Goal: Task Accomplishment & Management: Complete application form

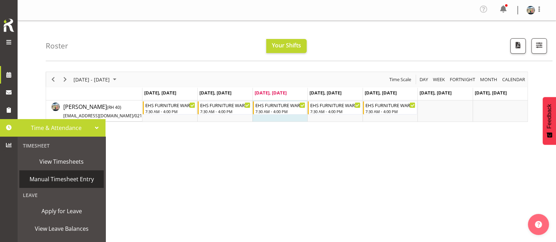
click at [56, 175] on span "Manual Timesheet Entry" at bounding box center [61, 179] width 77 height 11
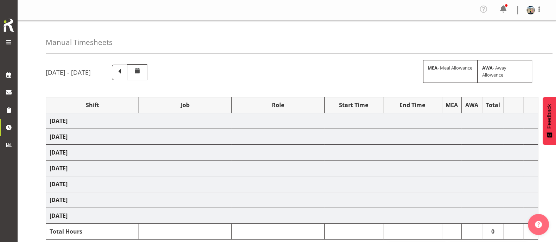
select select "38155"
select select "69"
select select "38155"
select select "69"
select select "38155"
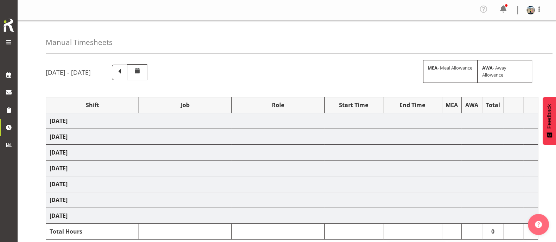
select select "69"
select select "38155"
select select "69"
select select "38155"
select select "69"
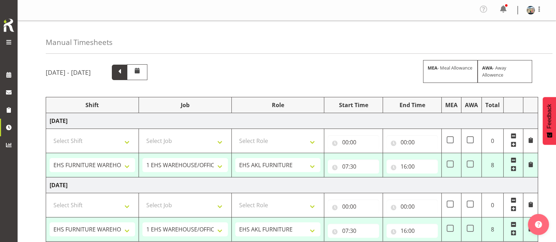
click at [124, 71] on span at bounding box center [119, 71] width 9 height 9
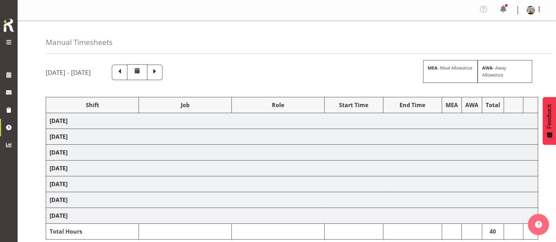
select select "38155"
select select "69"
select select "38155"
select select "69"
select select "38155"
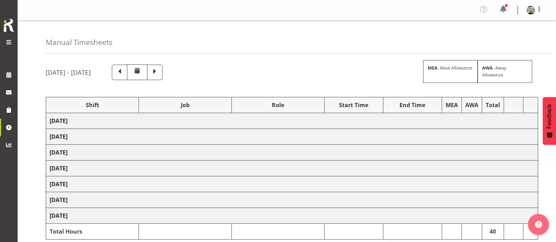
select select "69"
select select "38155"
select select "69"
select select "38155"
select select "69"
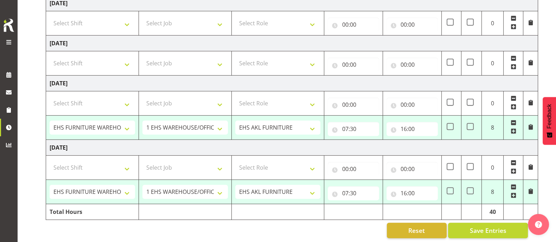
scroll to position [317, 0]
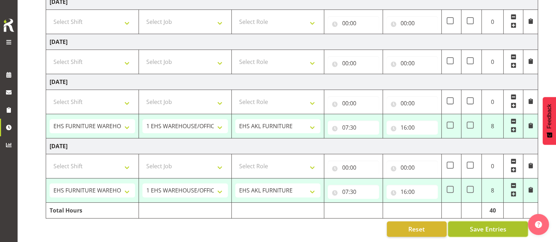
click at [489, 225] on span "Save Entries" at bounding box center [487, 229] width 37 height 9
select select "38155"
select select "69"
type input "07:30"
type input "16:00"
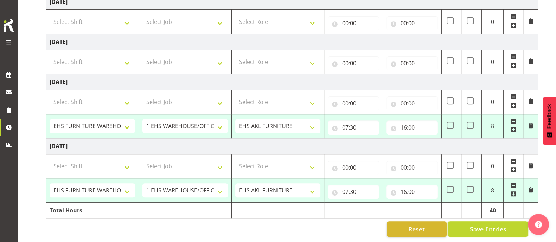
select select "38155"
select select "69"
type input "07:30"
type input "16:00"
select select "38155"
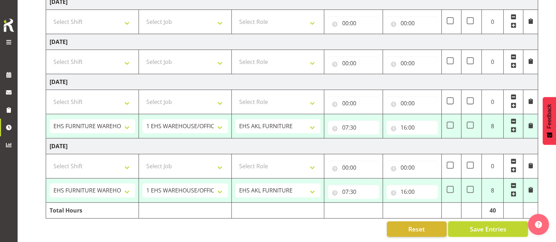
select select "69"
type input "07:30"
type input "16:00"
select select "38155"
select select "69"
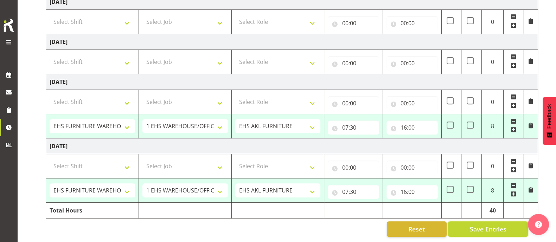
type input "07:30"
type input "16:00"
select select "38155"
select select "69"
type input "07:30"
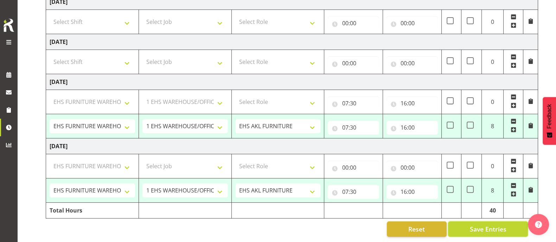
type input "16:00"
select select "38155"
select select "69"
select select "38155"
select select "69"
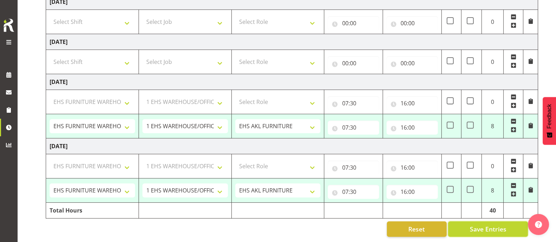
select select "38155"
select select "69"
select select "38155"
select select "69"
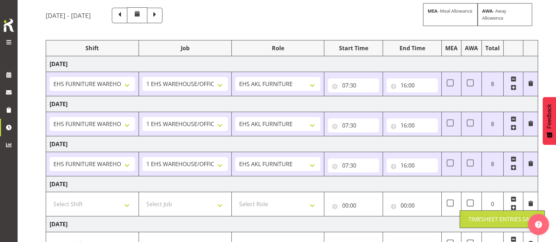
scroll to position [0, 0]
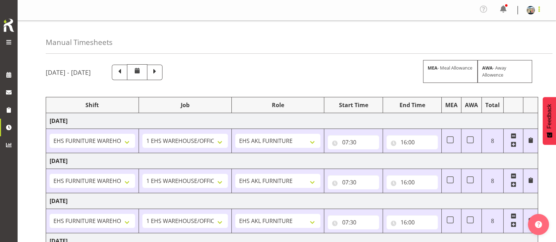
click at [540, 12] on span at bounding box center [539, 9] width 8 height 8
click at [512, 41] on link "Log Out" at bounding box center [509, 38] width 67 height 13
